Goal: Check status: Check status

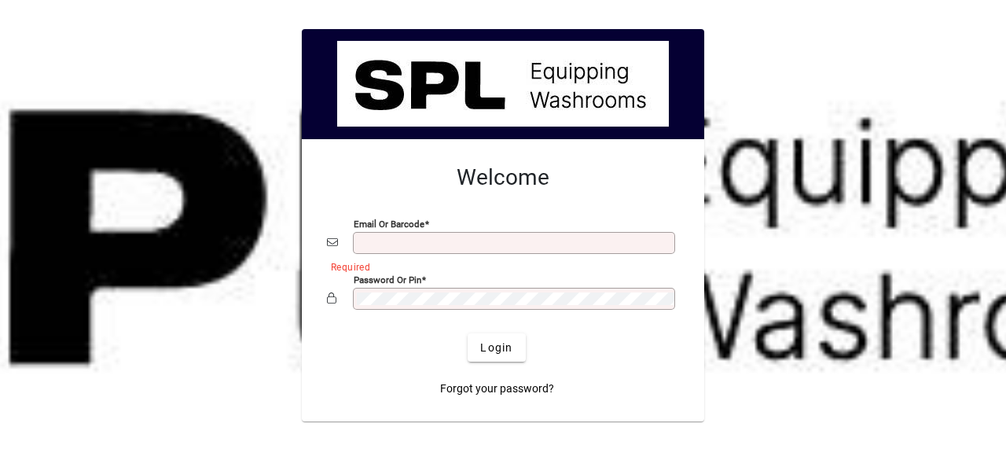
type input "**********"
click at [513, 348] on span "submit" at bounding box center [496, 348] width 57 height 38
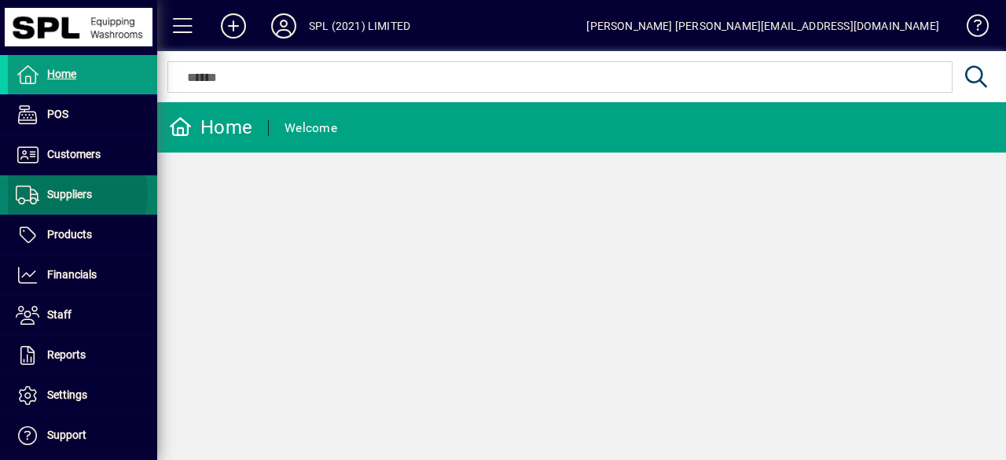
drag, startPoint x: 72, startPoint y: 194, endPoint x: 82, endPoint y: 193, distance: 9.6
click at [72, 195] on span "Suppliers" at bounding box center [69, 194] width 45 height 13
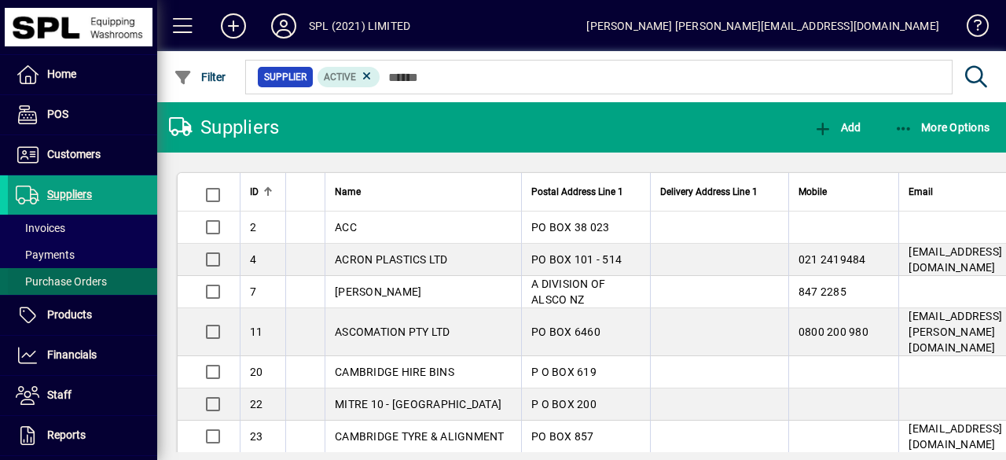
click at [85, 278] on span "Purchase Orders" at bounding box center [61, 281] width 91 height 13
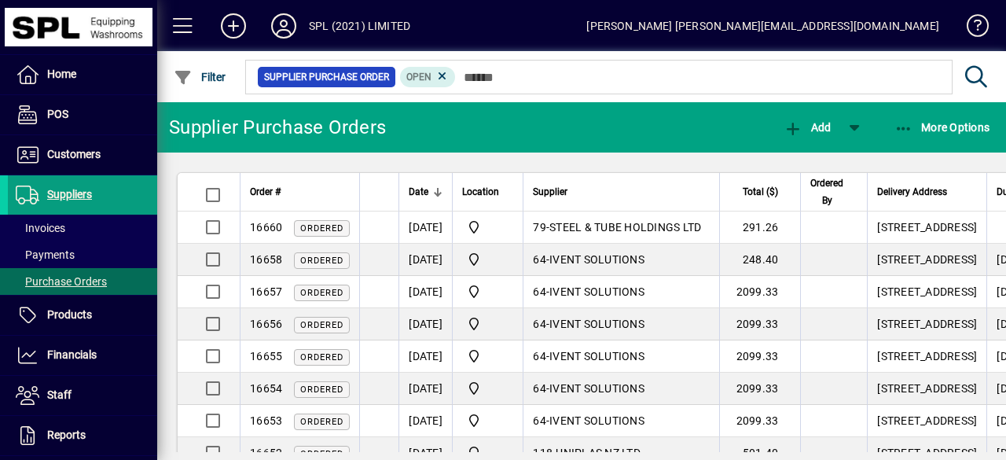
drag, startPoint x: 642, startPoint y: 263, endPoint x: 610, endPoint y: 268, distance: 31.8
click at [642, 233] on span "STEEL & TUBE HOLDINGS LTD" at bounding box center [626, 227] width 152 height 13
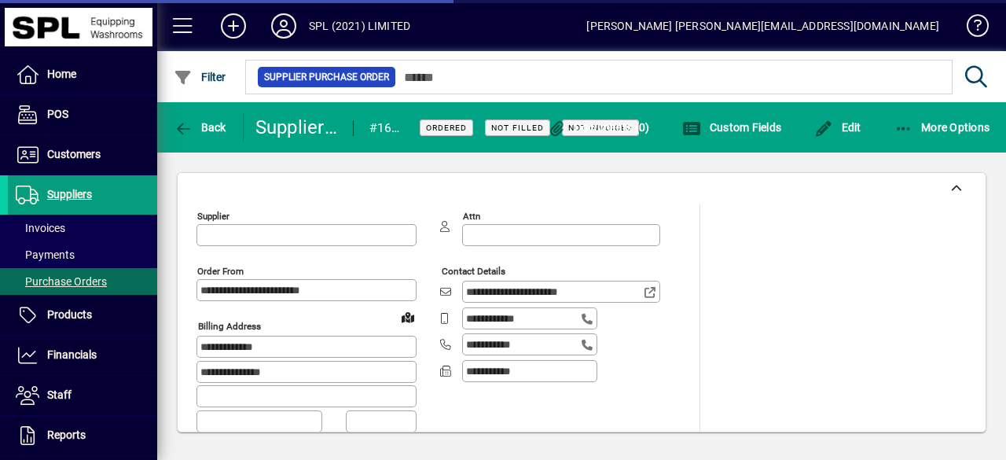
type input "**********"
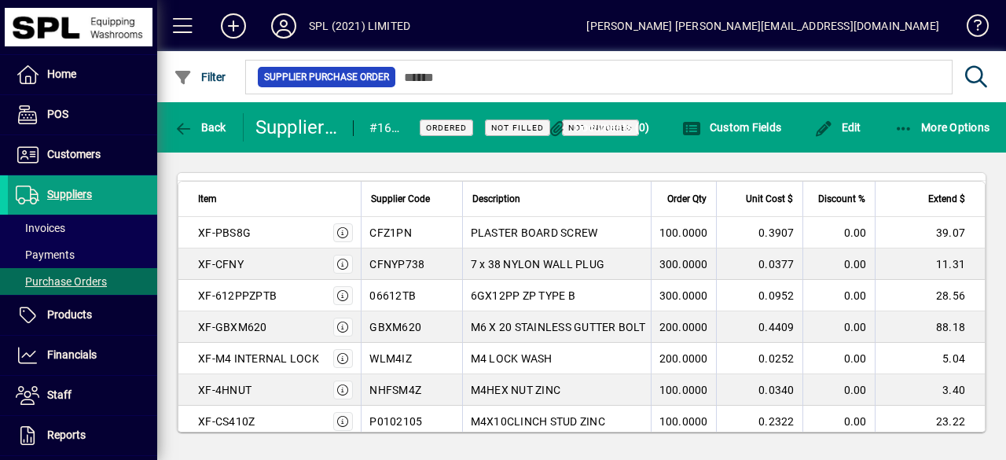
scroll to position [786, 0]
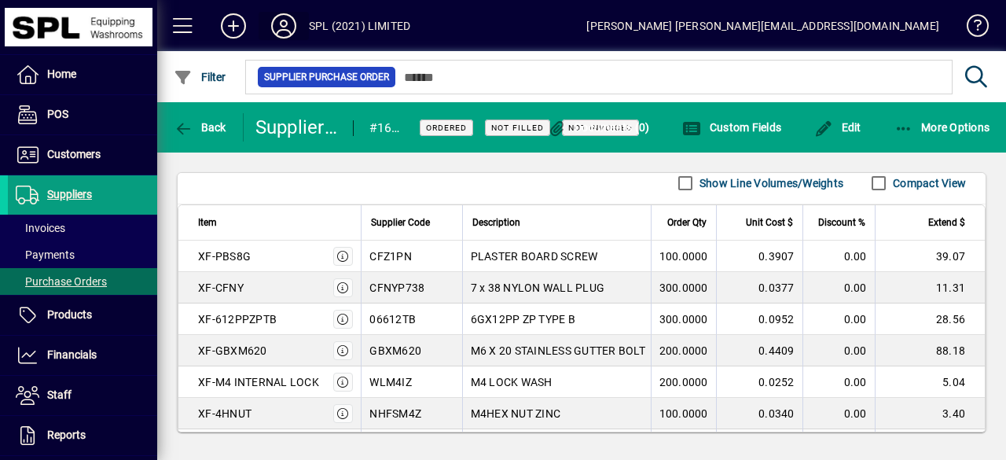
click at [283, 29] on icon at bounding box center [283, 25] width 31 height 25
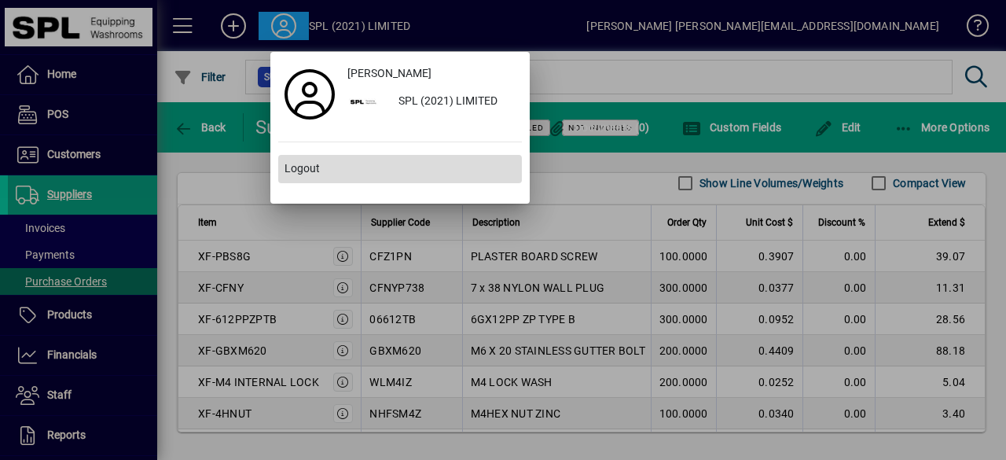
click at [346, 176] on span at bounding box center [400, 169] width 244 height 38
